Goal: Information Seeking & Learning: Find specific fact

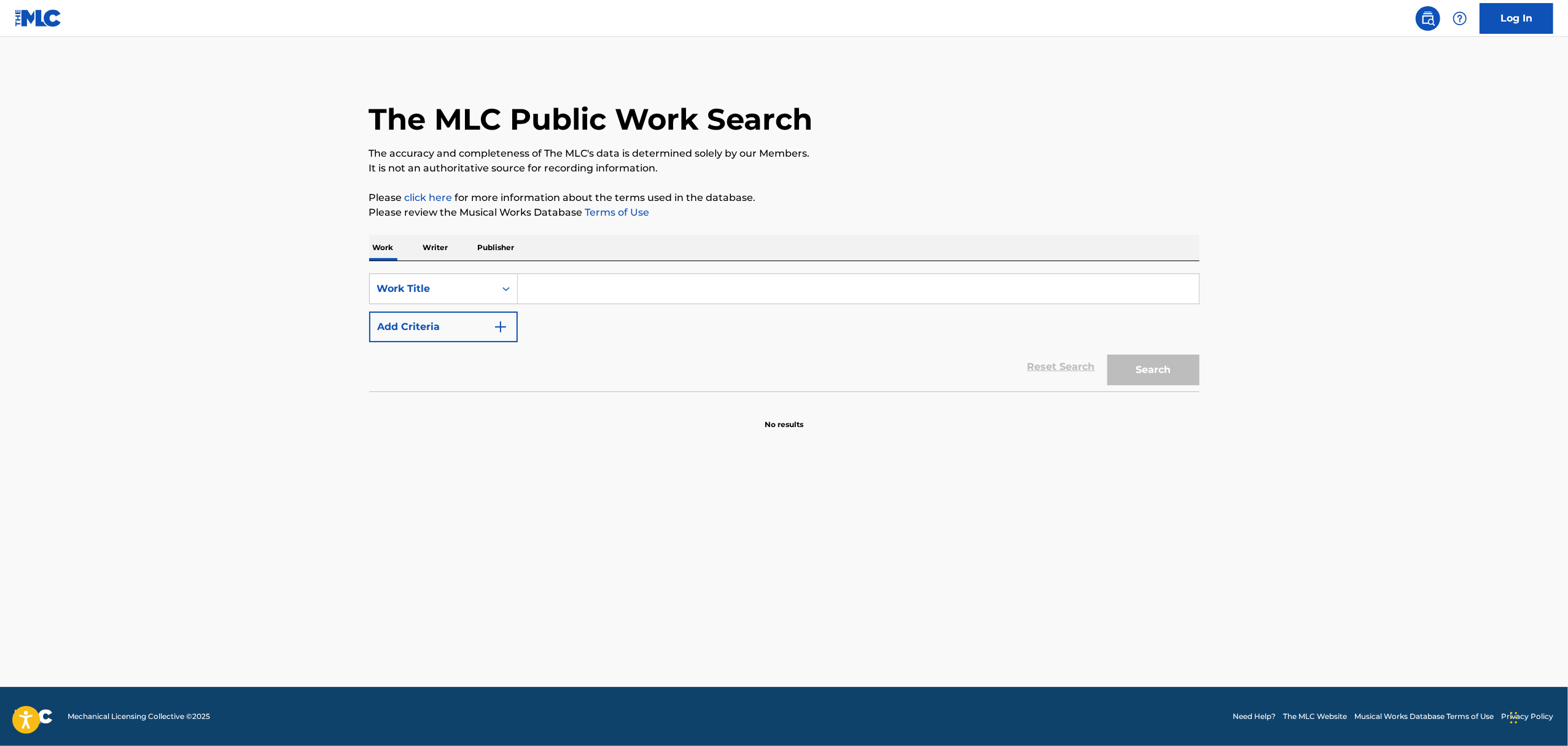
click at [563, 283] on input "Search Form" at bounding box center [858, 289] width 681 height 29
click at [1146, 364] on button "Search" at bounding box center [1154, 369] width 92 height 31
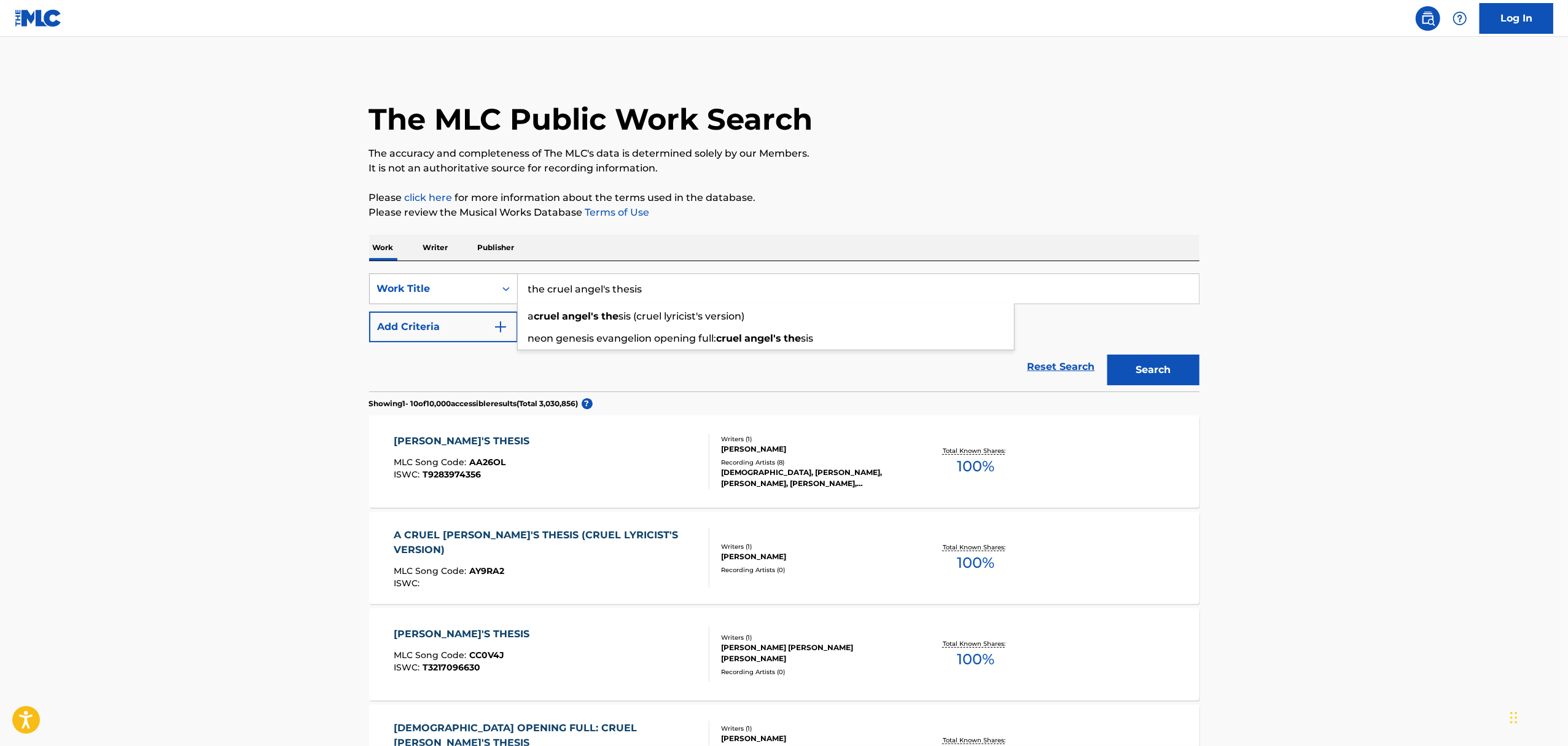
drag, startPoint x: 547, startPoint y: 291, endPoint x: 469, endPoint y: 281, distance: 78.6
click at [470, 281] on div "SearchWithCriteriaf3ba477c-0738-43fc-bfa8-5b3bc70f57a4 Work Title the cruel ang…" at bounding box center [784, 289] width 831 height 31
type input "cruel [PERSON_NAME]'s thesis"
click at [1108, 354] on button "Search" at bounding box center [1154, 369] width 92 height 31
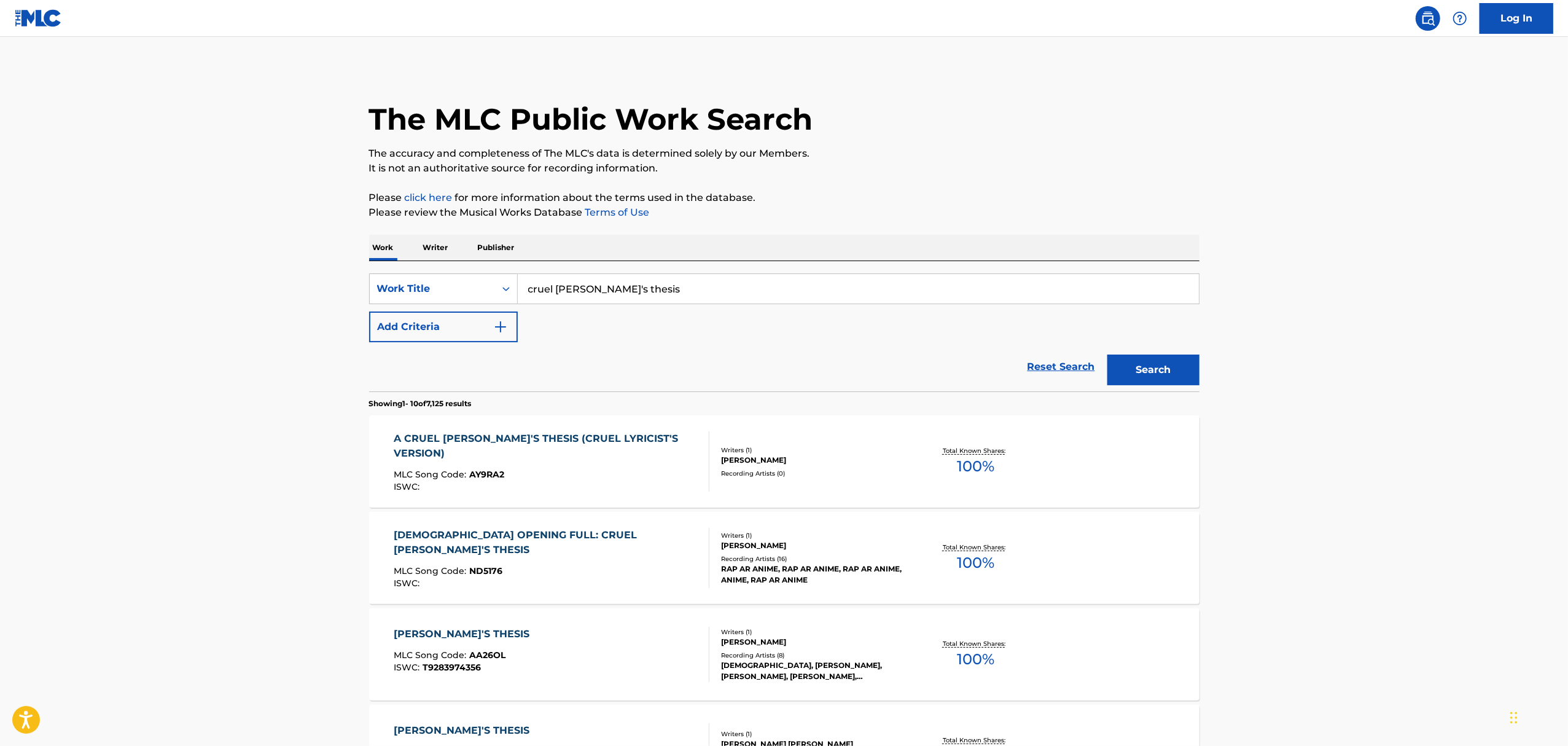
click at [500, 327] on img "Search Form" at bounding box center [501, 327] width 15 height 15
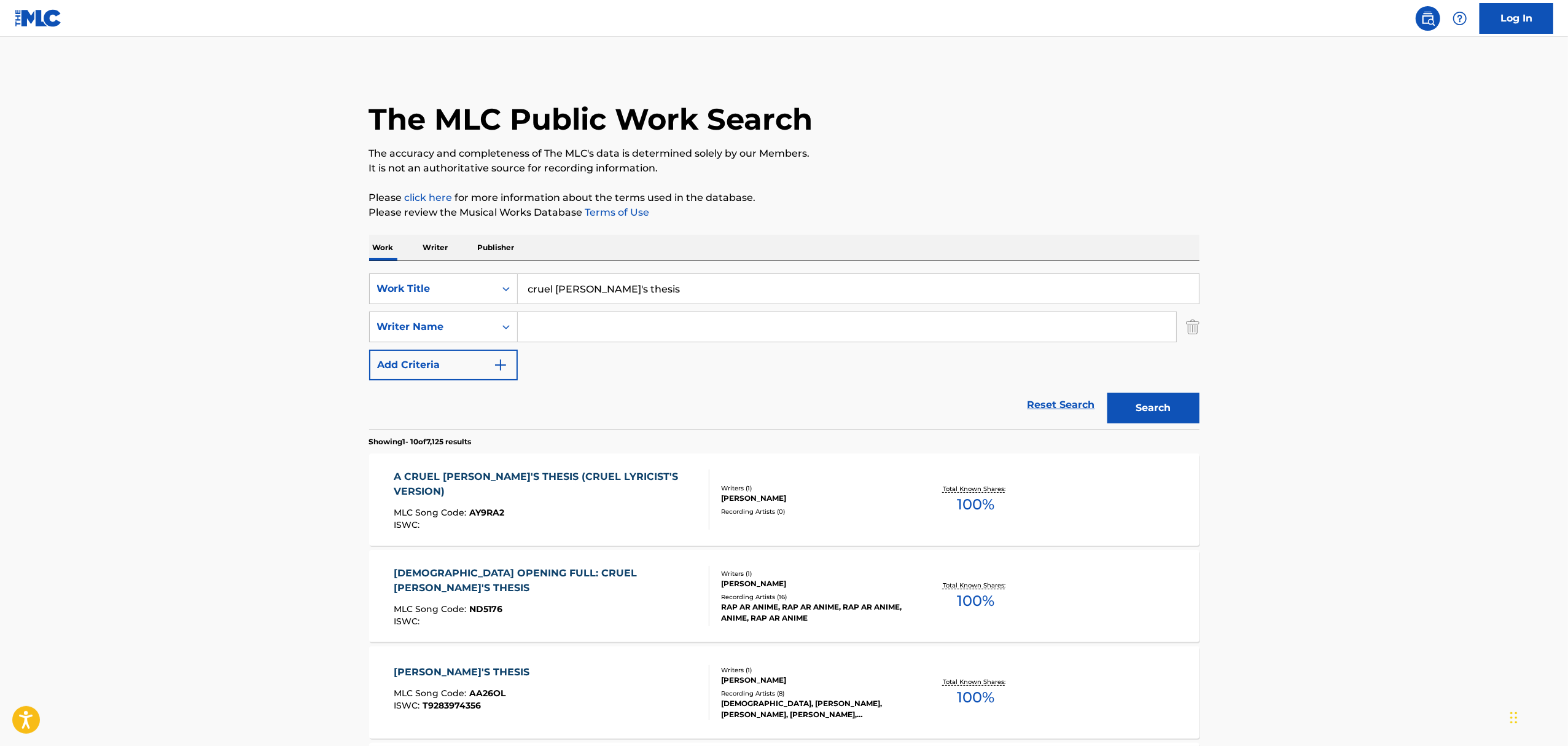
click at [564, 336] on input "Search Form" at bounding box center [847, 326] width 658 height 29
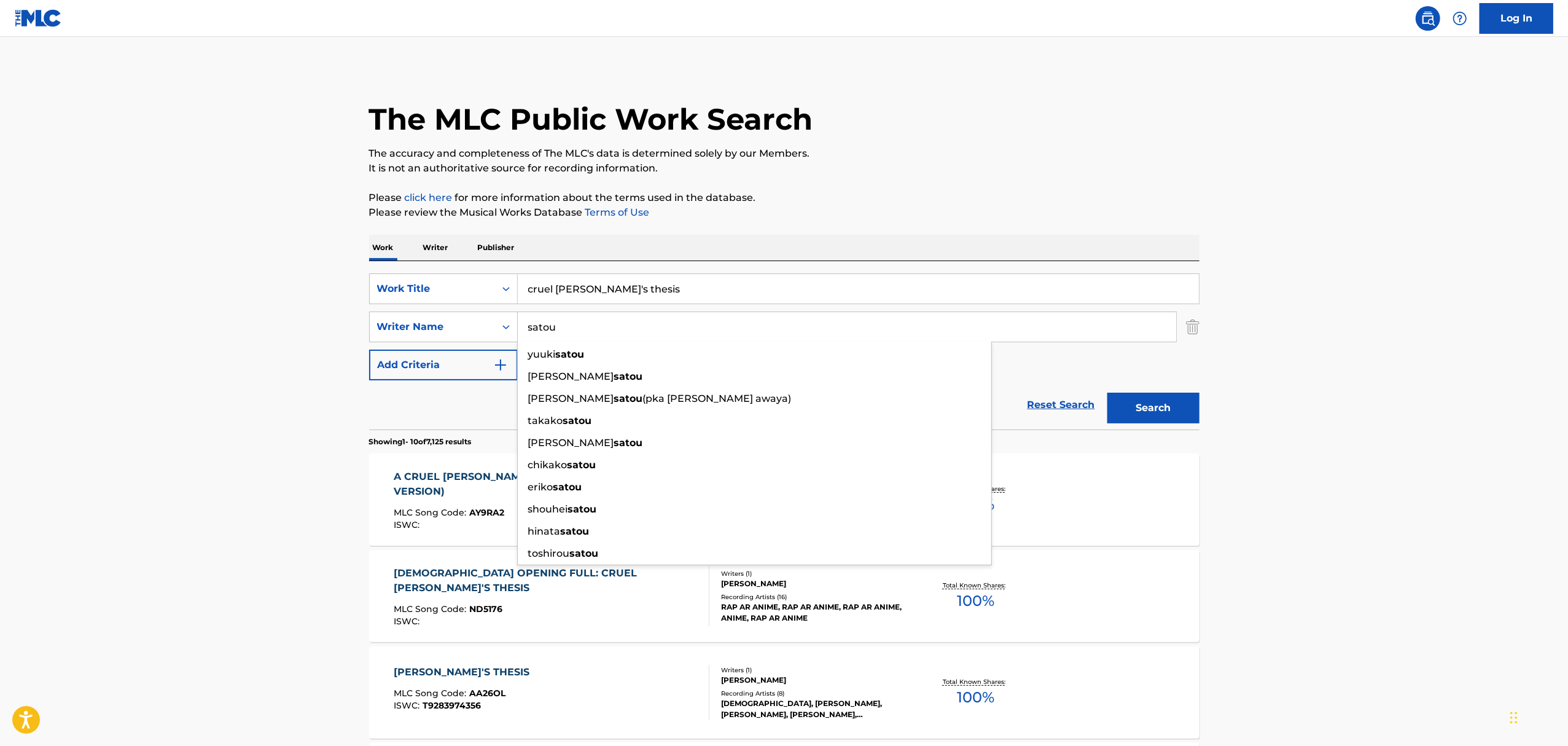
type input "satou"
click at [1108, 393] on button "Search" at bounding box center [1154, 408] width 92 height 31
